Goal: Task Accomplishment & Management: Manage account settings

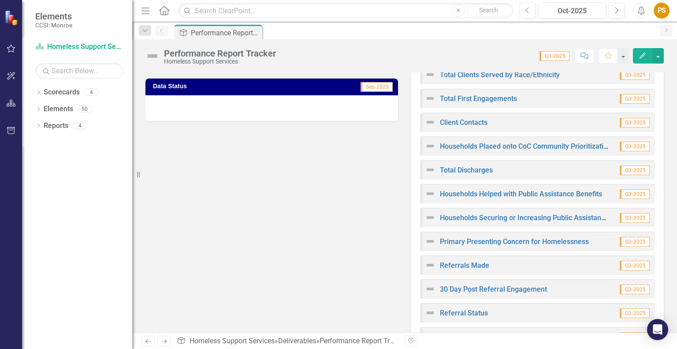
scroll to position [214, 0]
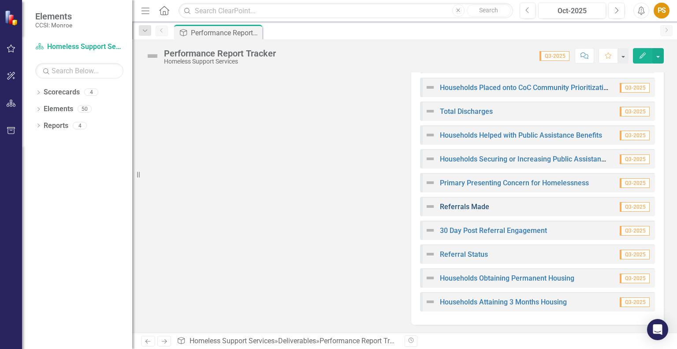
click at [476, 206] on link "Referrals Made" at bounding box center [464, 206] width 49 height 8
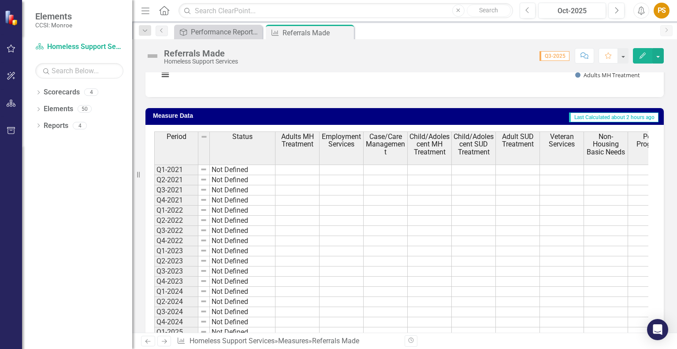
scroll to position [264, 0]
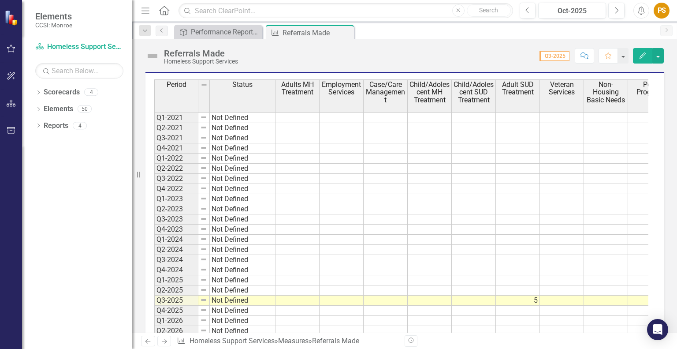
click at [289, 299] on td at bounding box center [297, 300] width 44 height 10
type textarea "15"
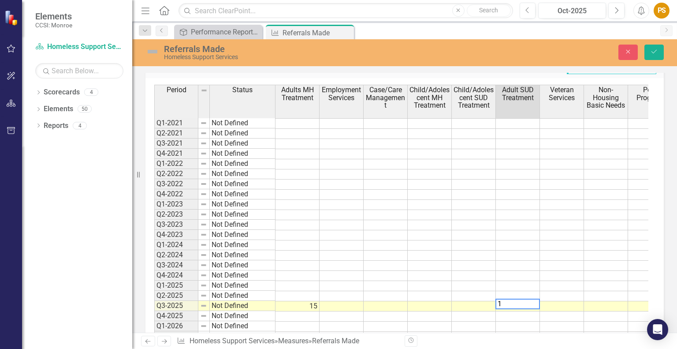
type textarea "12"
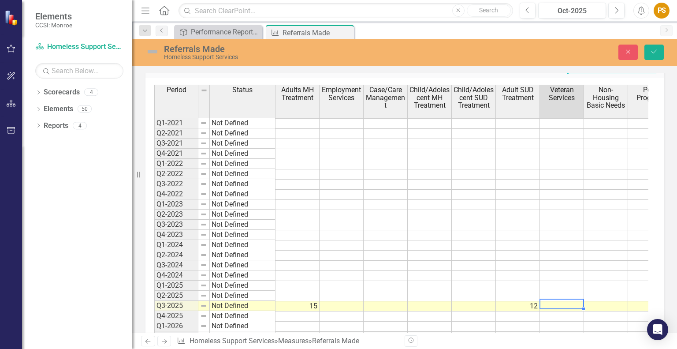
click at [379, 303] on td at bounding box center [386, 306] width 44 height 10
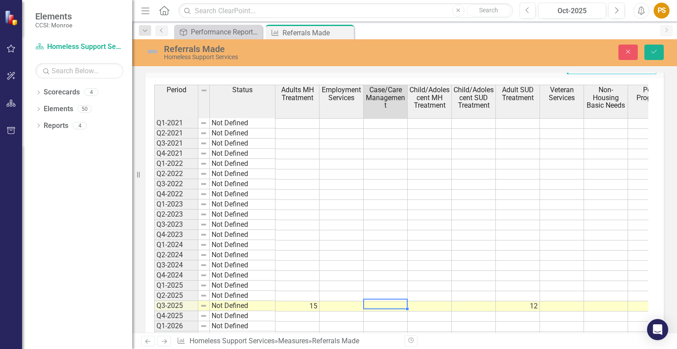
type textarea "7"
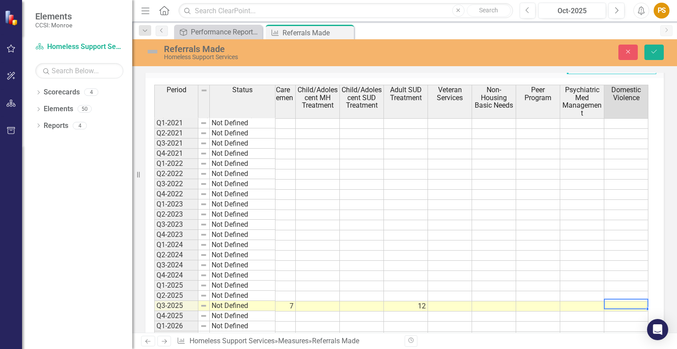
scroll to position [0, 156]
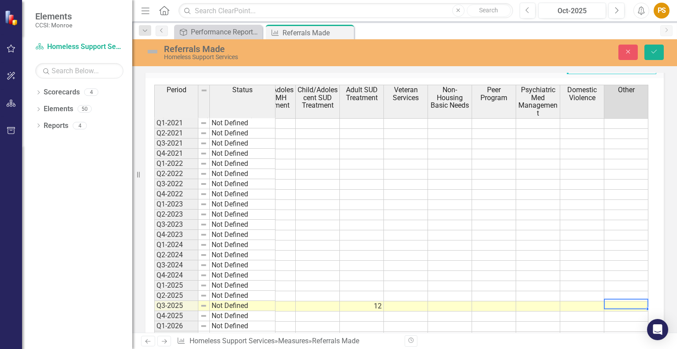
click at [580, 305] on td at bounding box center [582, 306] width 44 height 10
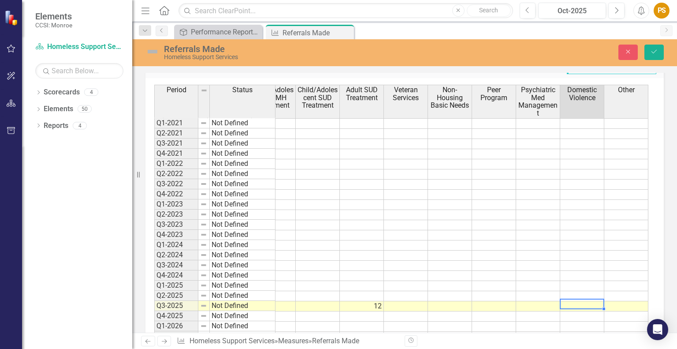
type textarea "0"
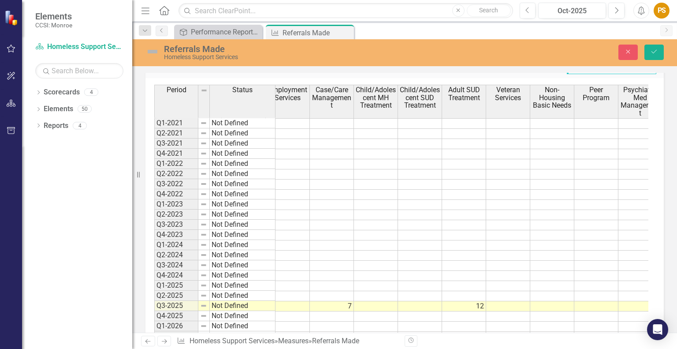
scroll to position [0, 0]
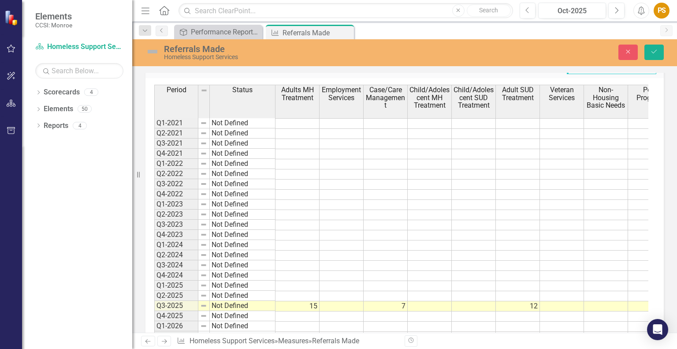
click at [345, 304] on td at bounding box center [342, 306] width 44 height 10
type textarea "0"
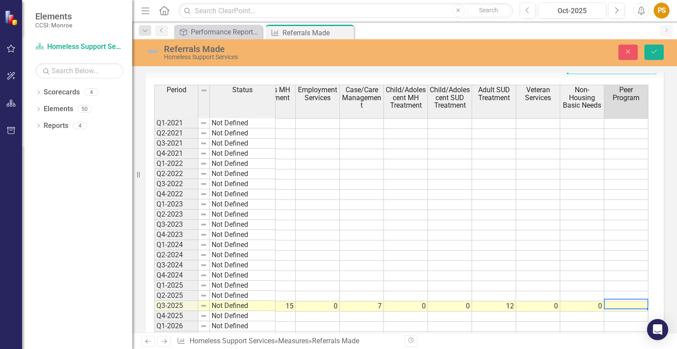
type textarea "0"
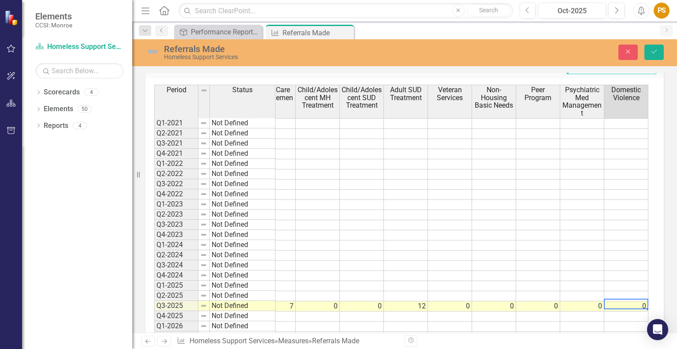
type textarea "0"
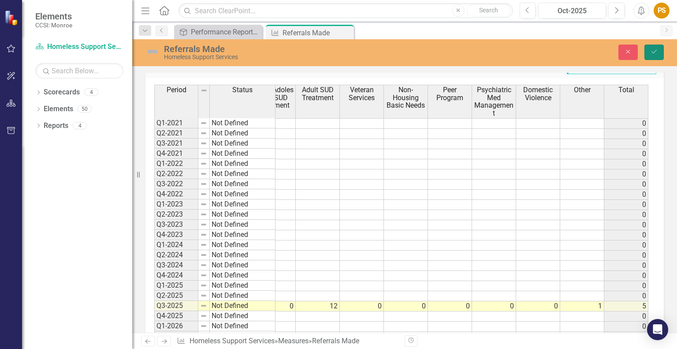
click at [650, 50] on icon "Save" at bounding box center [654, 51] width 8 height 6
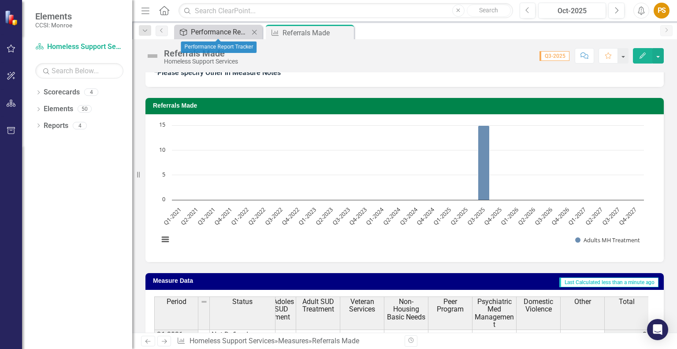
click at [223, 36] on div "Performance Report Tracker" at bounding box center [220, 31] width 58 height 11
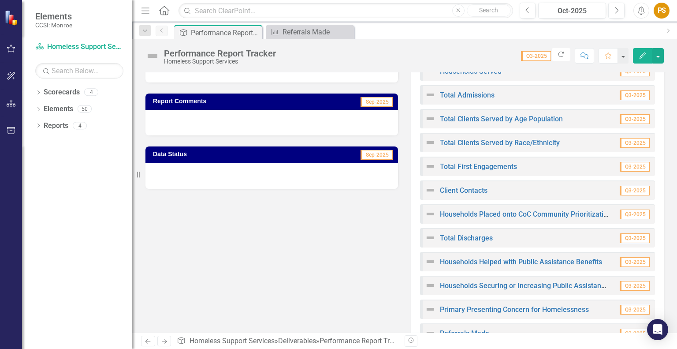
scroll to position [88, 0]
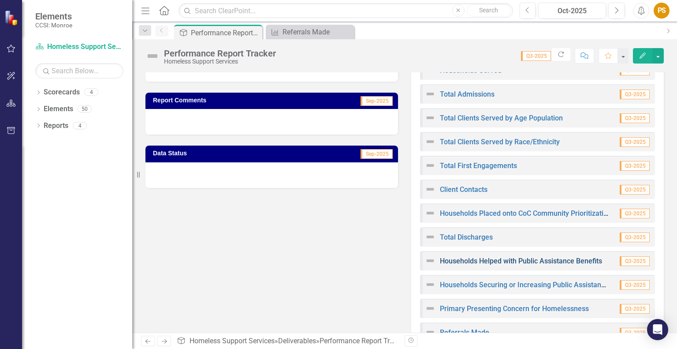
click at [508, 263] on link "Households Helped with Public Assistance Benefits" at bounding box center [521, 261] width 162 height 8
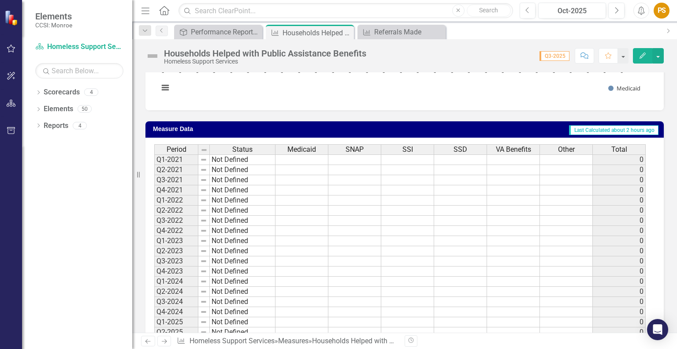
scroll to position [220, 0]
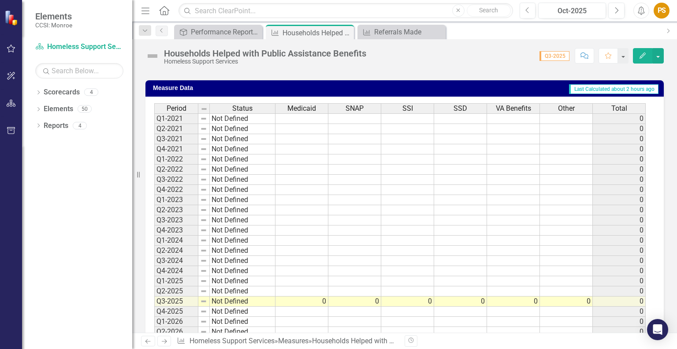
click at [420, 302] on td "0" at bounding box center [407, 301] width 53 height 10
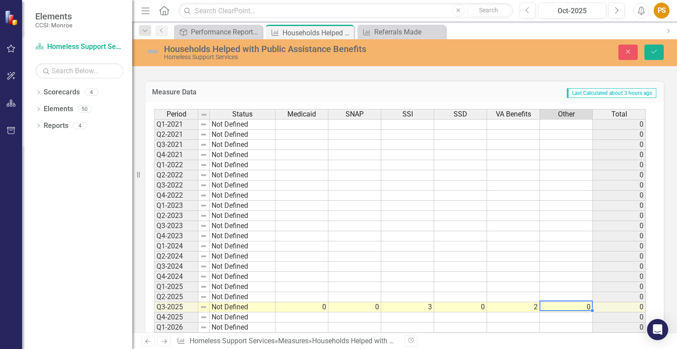
type textarea "0"
click at [654, 52] on icon "Save" at bounding box center [654, 51] width 8 height 6
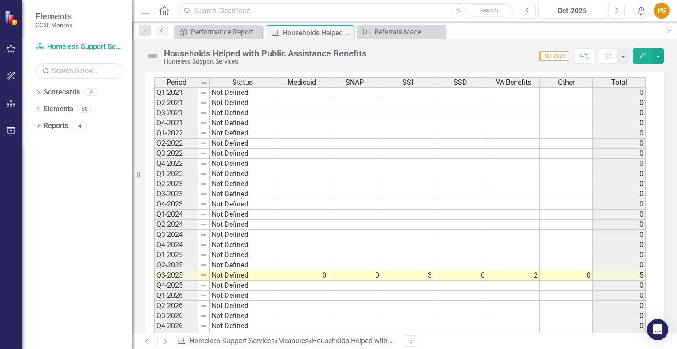
scroll to position [307, 0]
